Goal: Navigation & Orientation: Go to known website

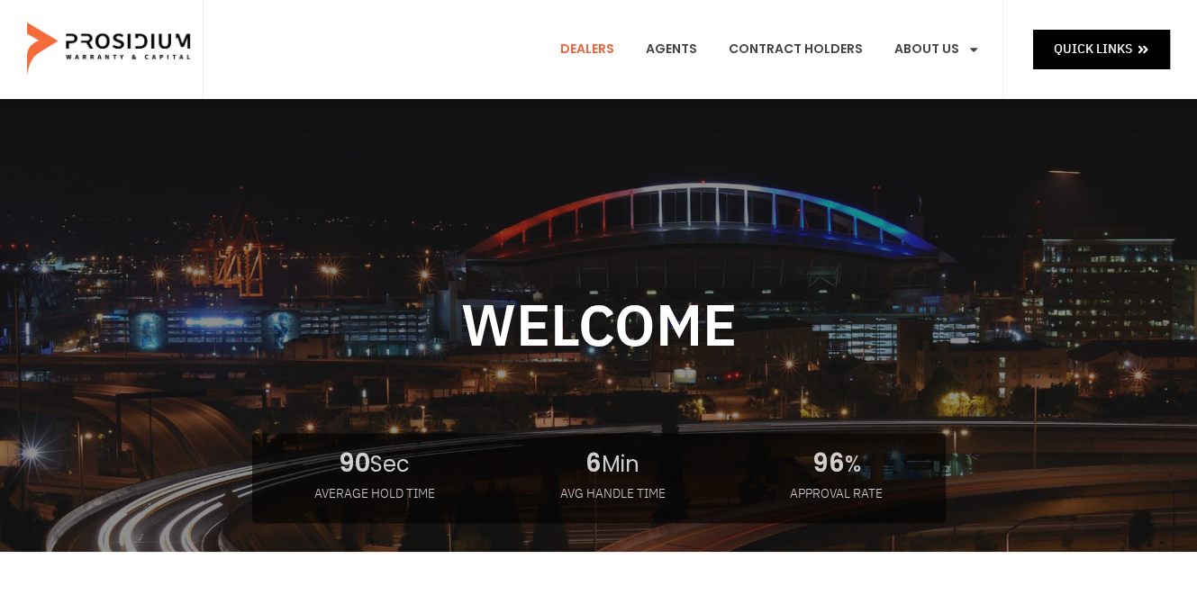
click at [589, 48] on link "Dealers" at bounding box center [586, 49] width 81 height 67
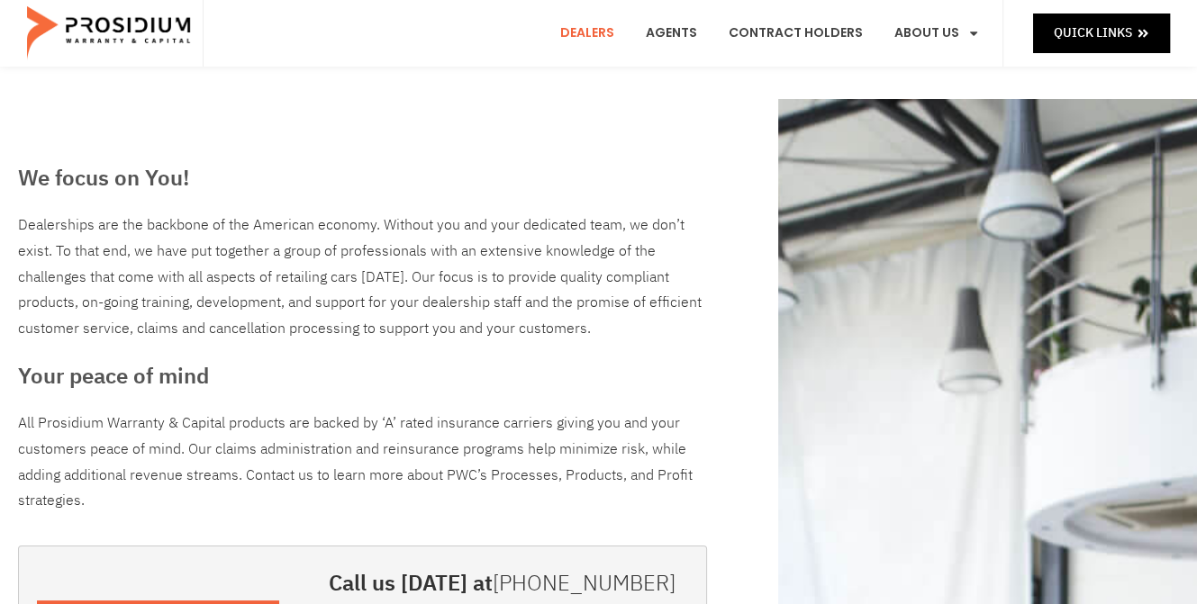
scroll to position [270, 0]
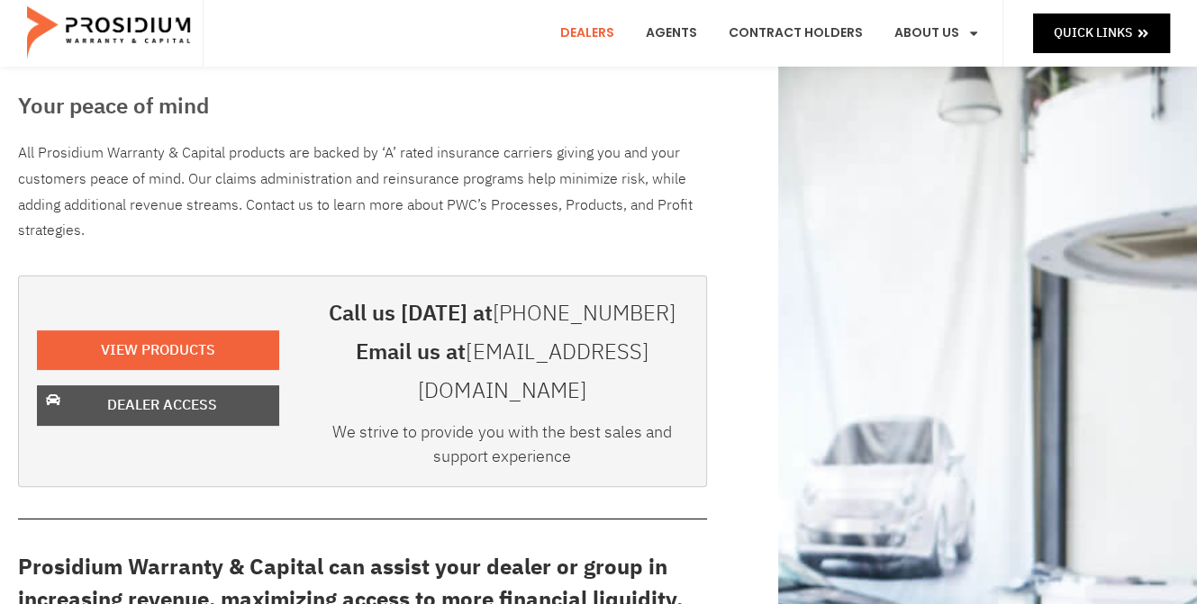
click at [187, 393] on span "Dealer Access" at bounding box center [162, 406] width 110 height 26
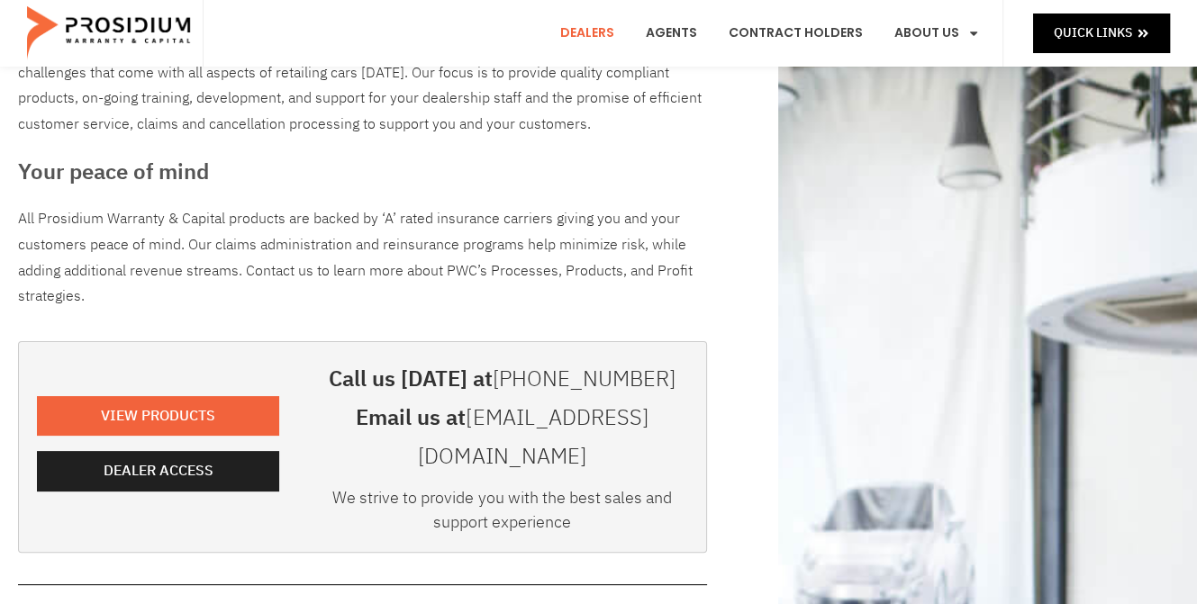
scroll to position [270, 0]
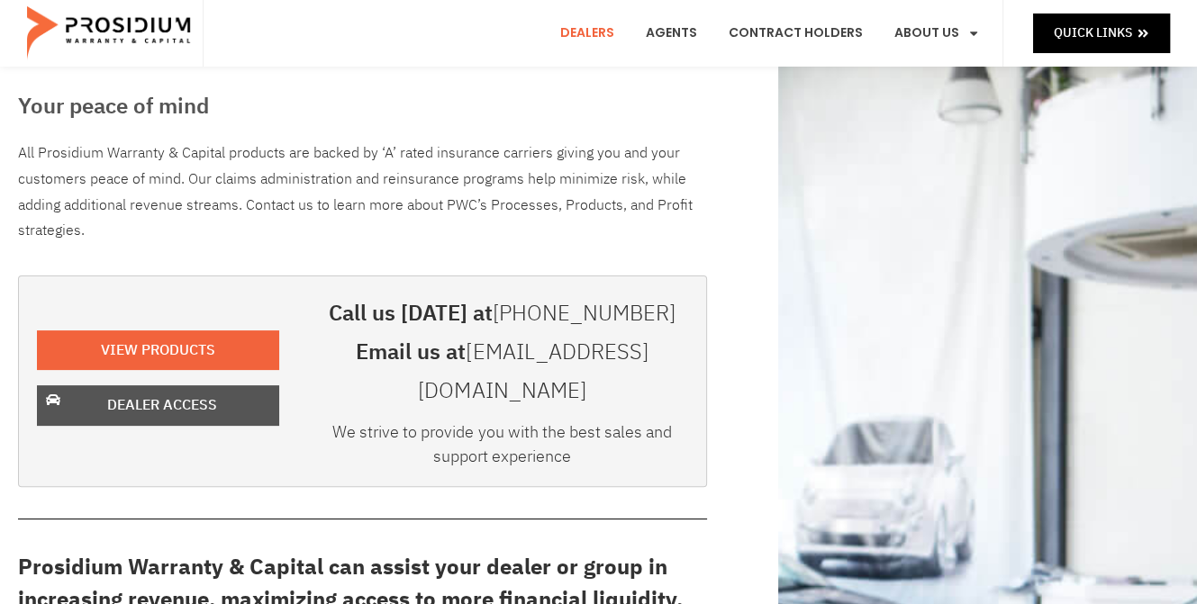
click at [158, 393] on span "Dealer Access" at bounding box center [162, 406] width 110 height 26
